Goal: Find specific page/section: Find specific page/section

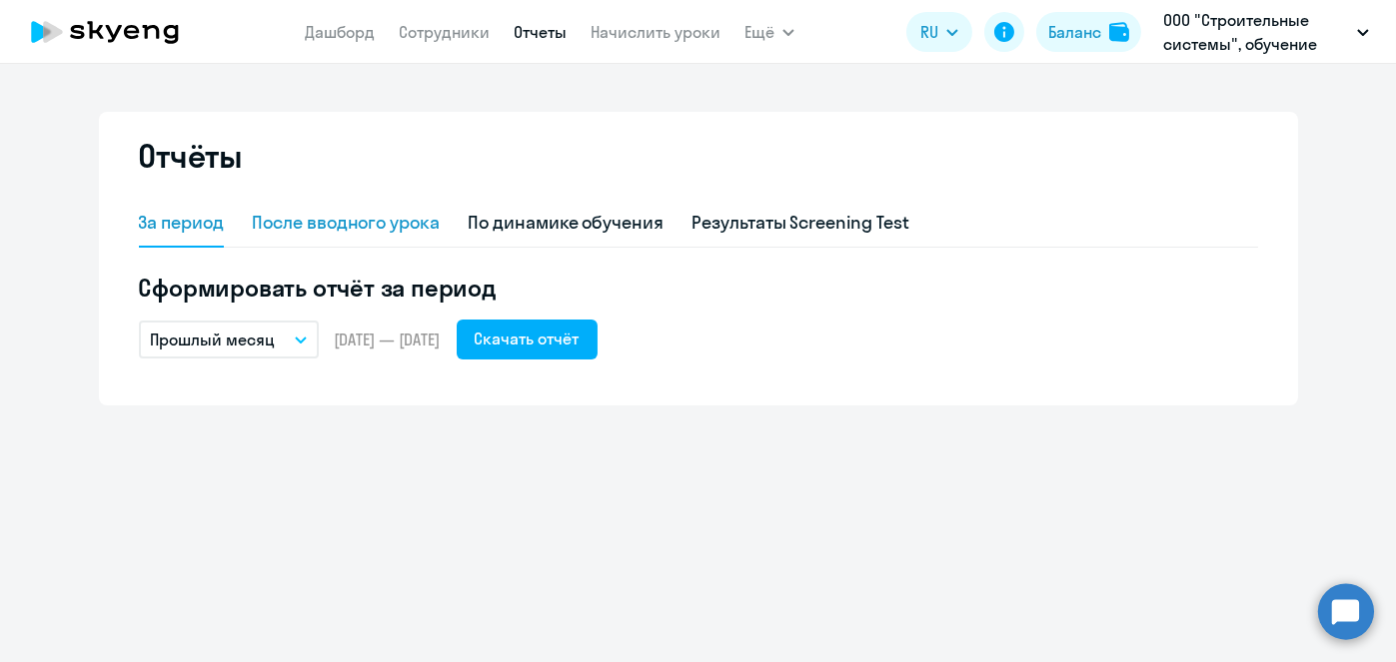
click at [402, 237] on div "После вводного урока" at bounding box center [346, 224] width 188 height 48
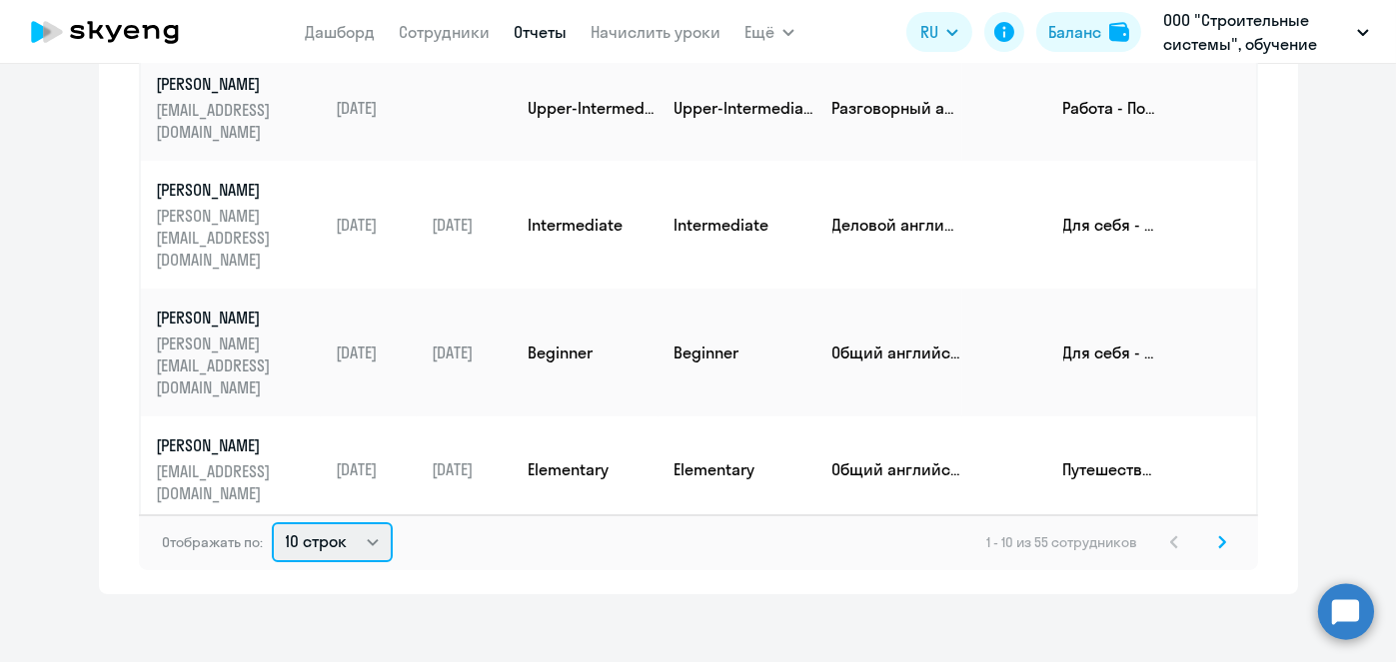
click at [333, 553] on select "10 строк 30 строк 50 строк" at bounding box center [332, 543] width 121 height 40
select select "50"
click at [272, 523] on select "10 строк 30 строк 50 строк" at bounding box center [332, 543] width 121 height 40
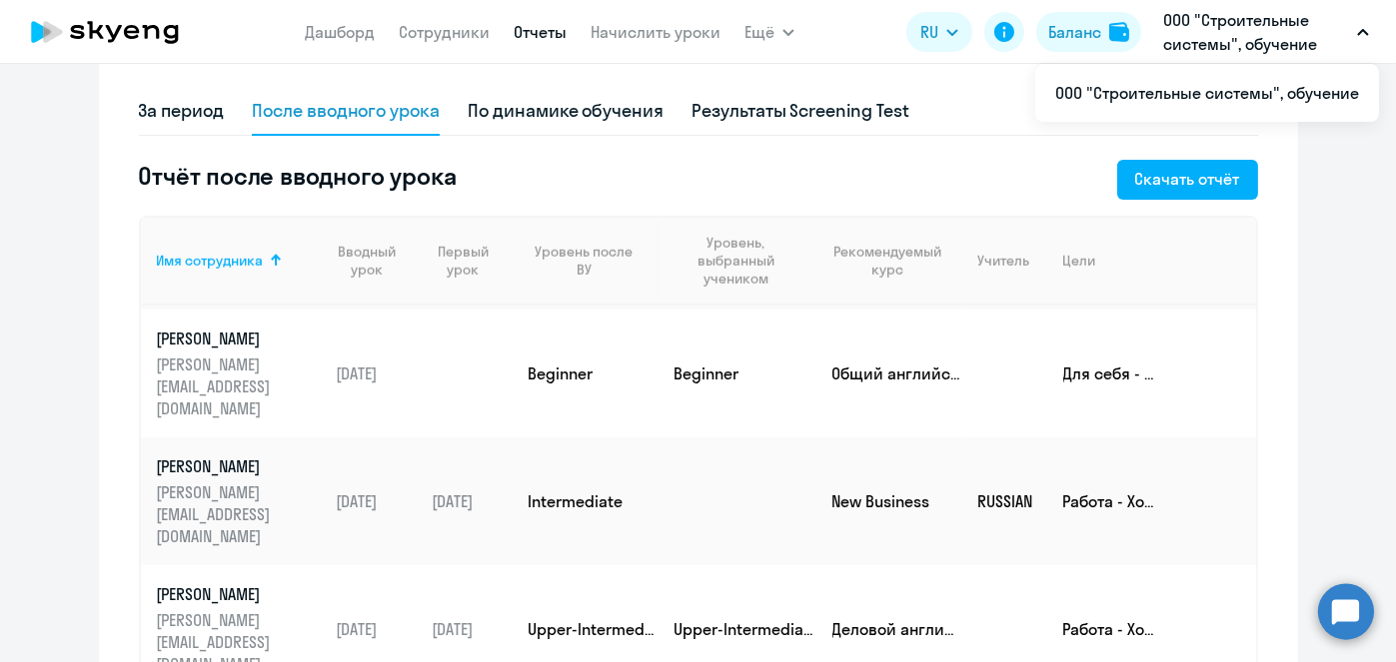
scroll to position [117, 0]
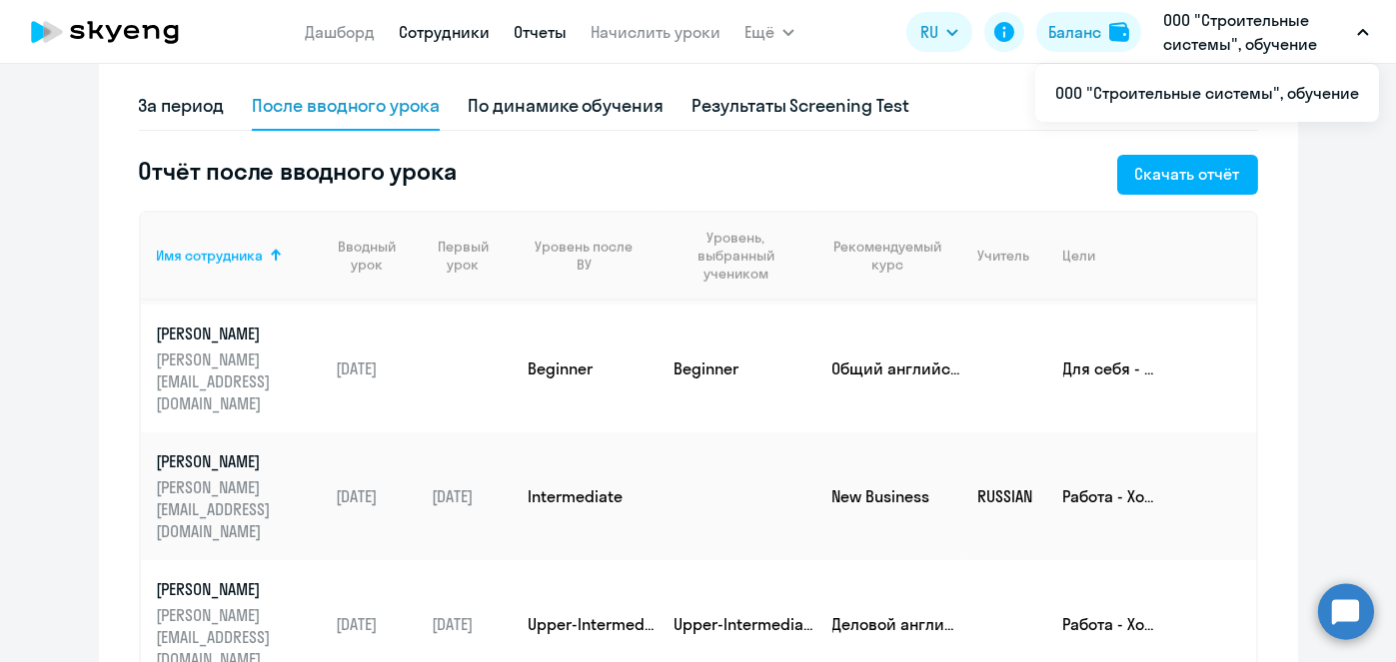
click at [443, 37] on link "Сотрудники" at bounding box center [444, 32] width 91 height 20
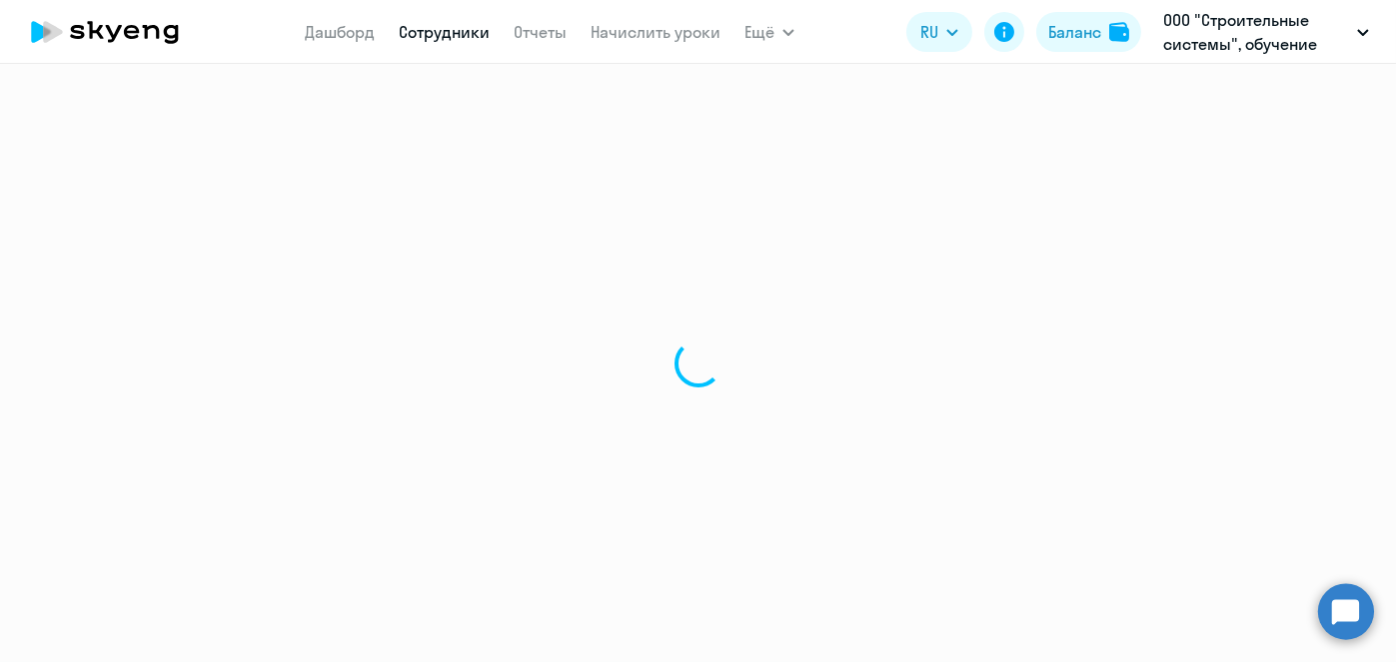
select select "30"
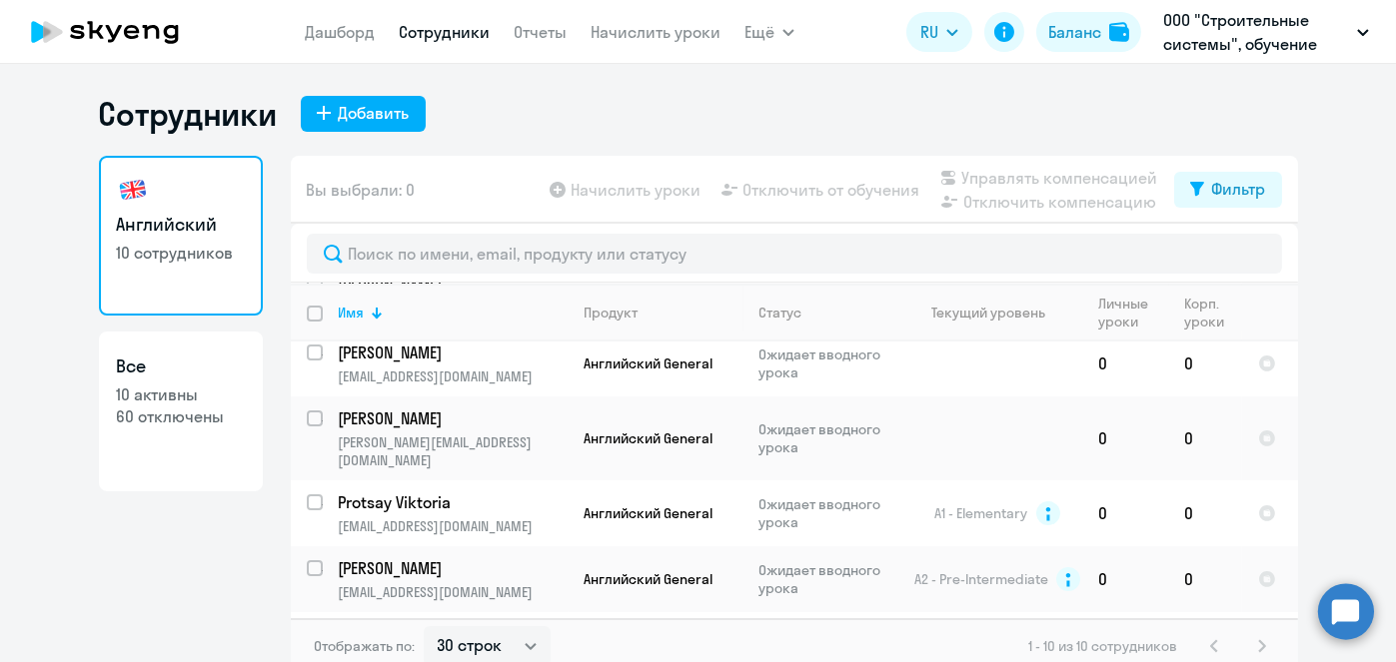
scroll to position [460, 0]
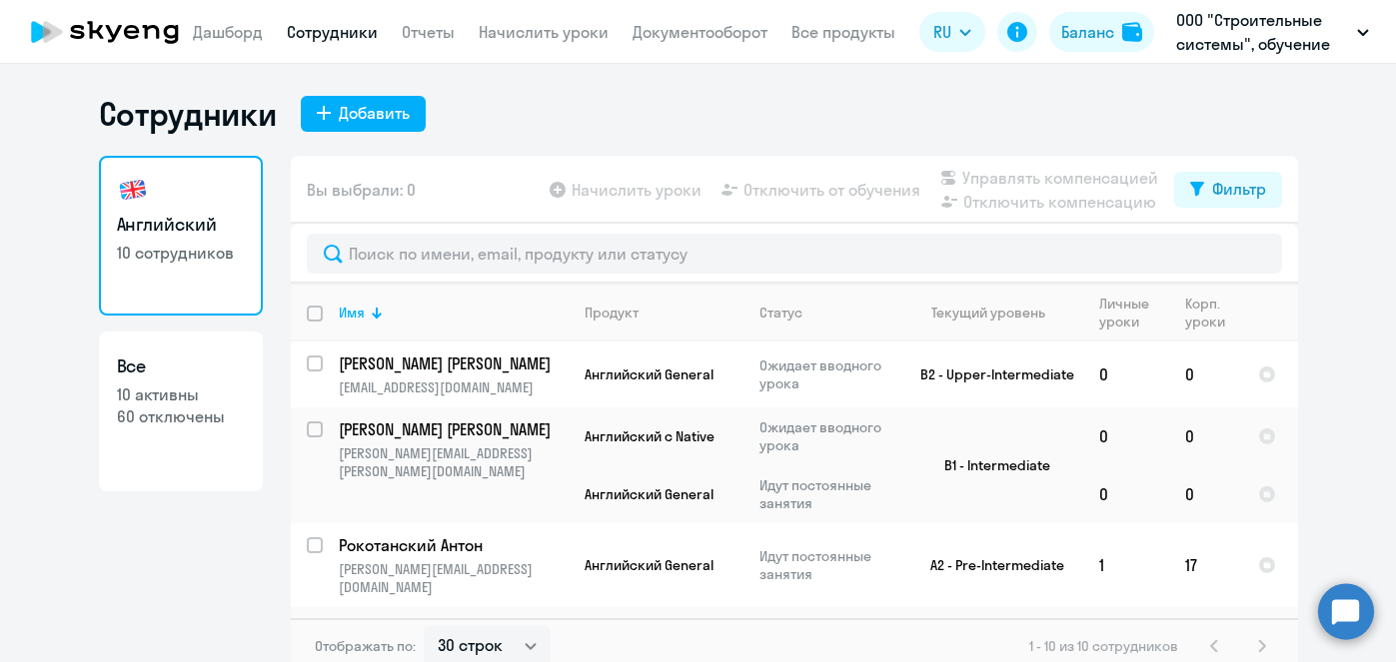
select select "30"
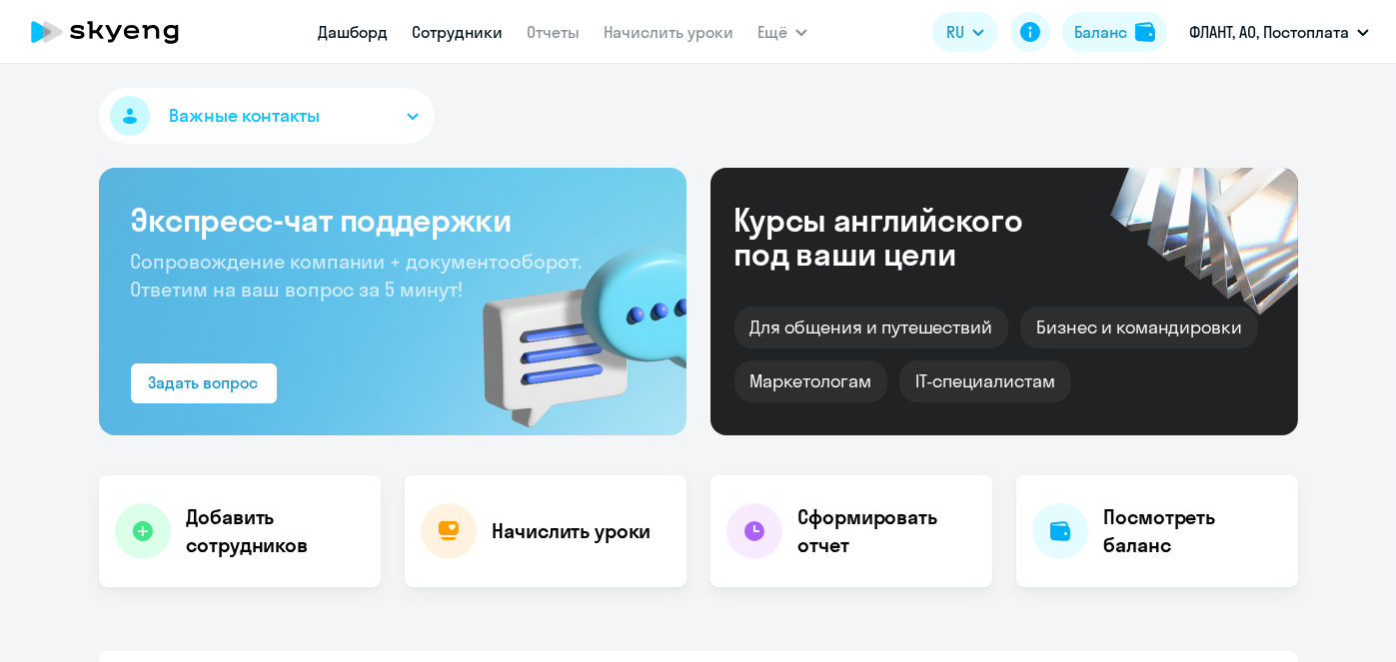
select select "30"
click at [460, 30] on link "Сотрудники" at bounding box center [457, 32] width 91 height 20
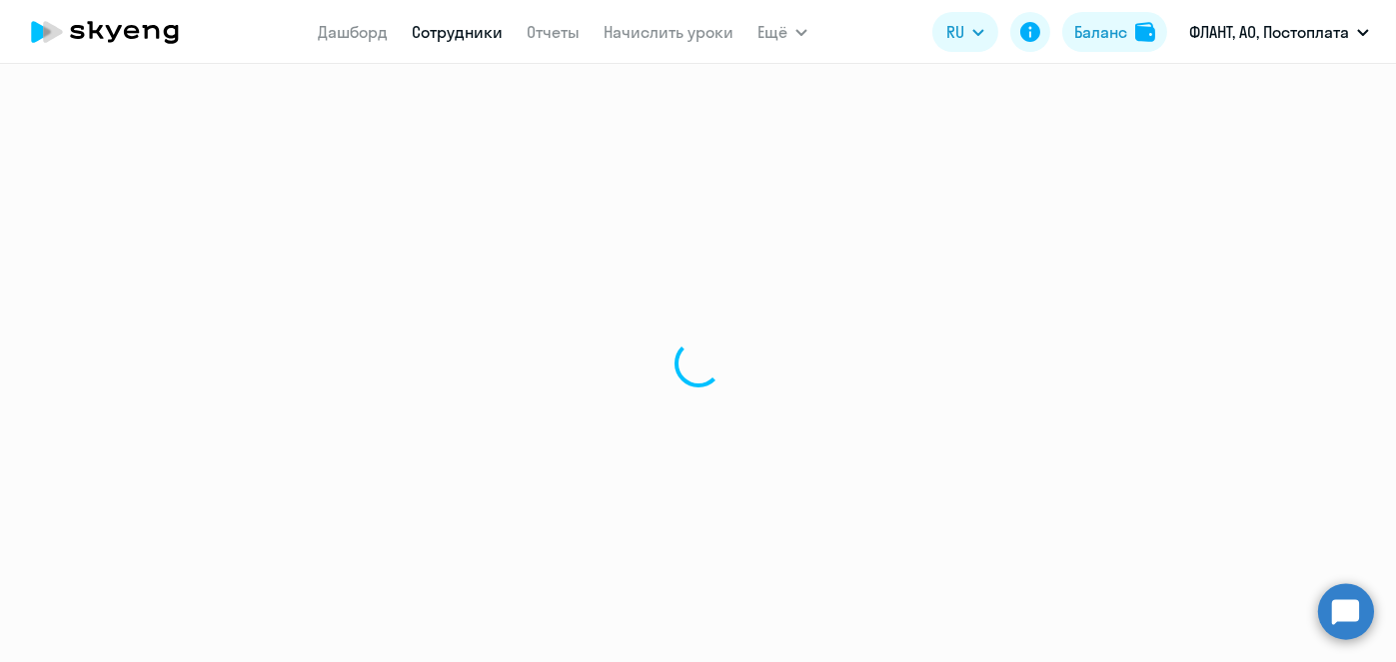
select select "30"
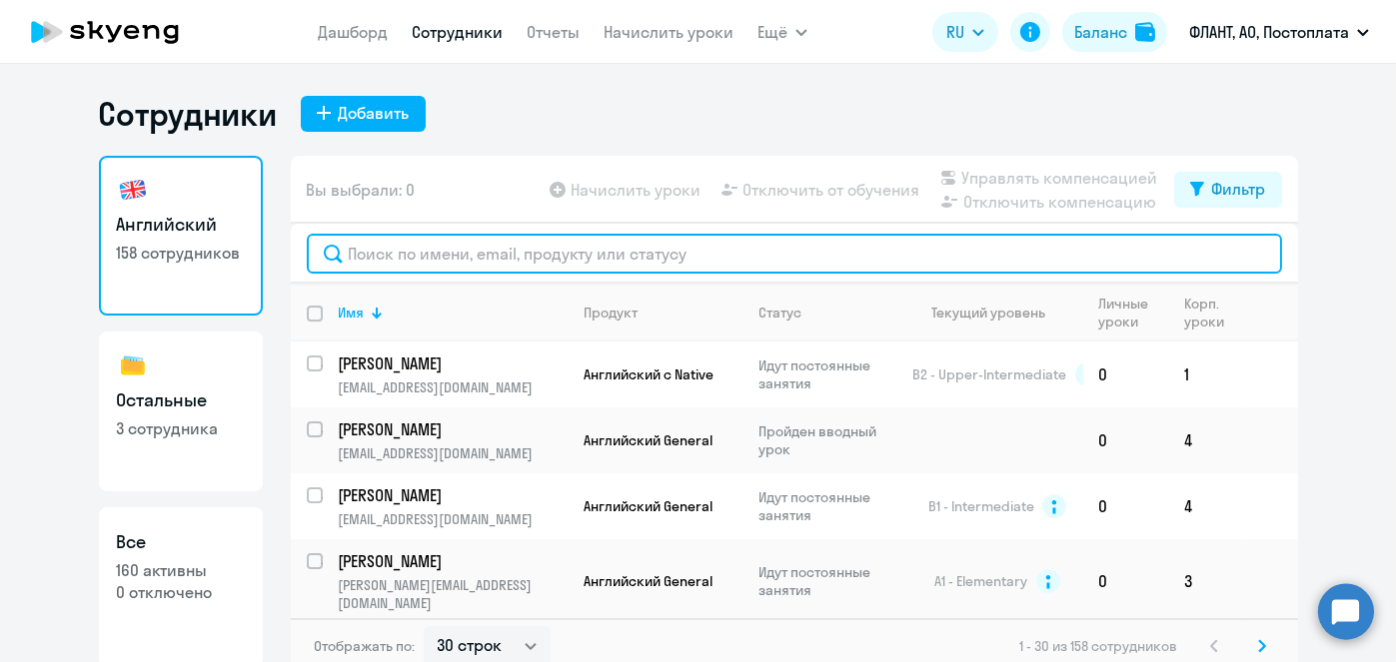
click at [556, 263] on input "text" at bounding box center [794, 254] width 975 height 40
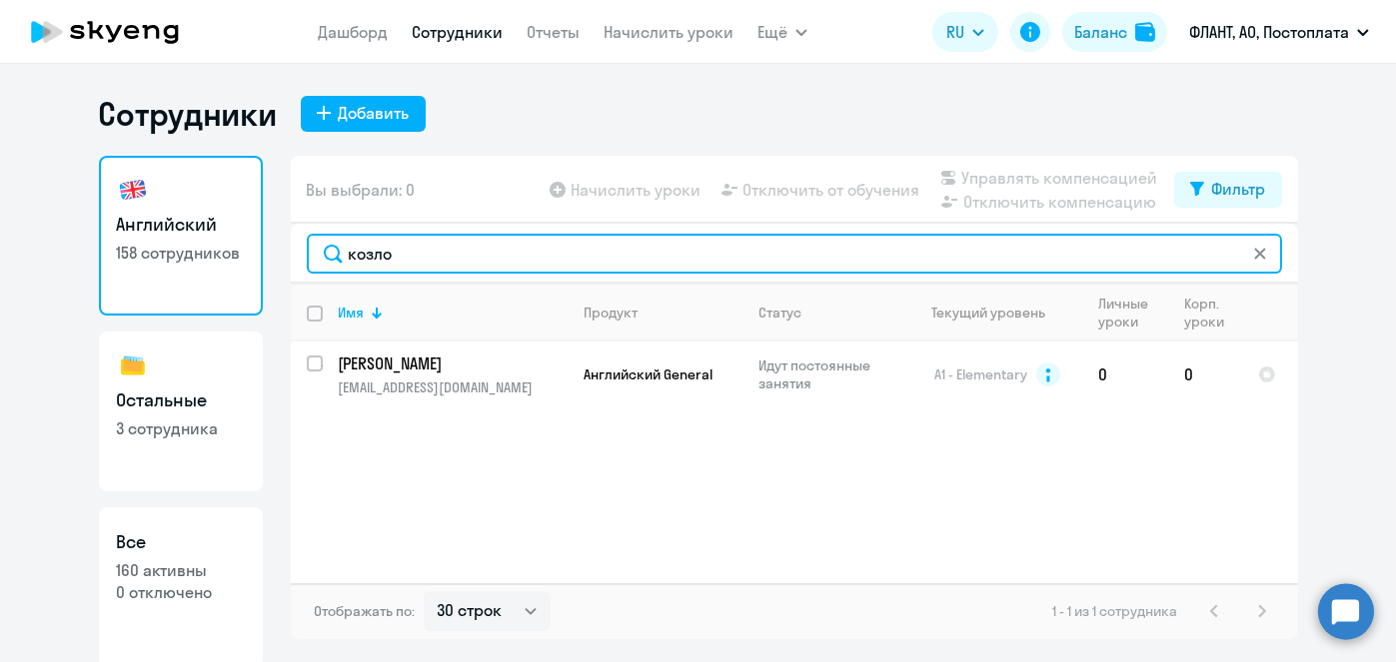
type input "козло"
